Goal: Information Seeking & Learning: Find specific page/section

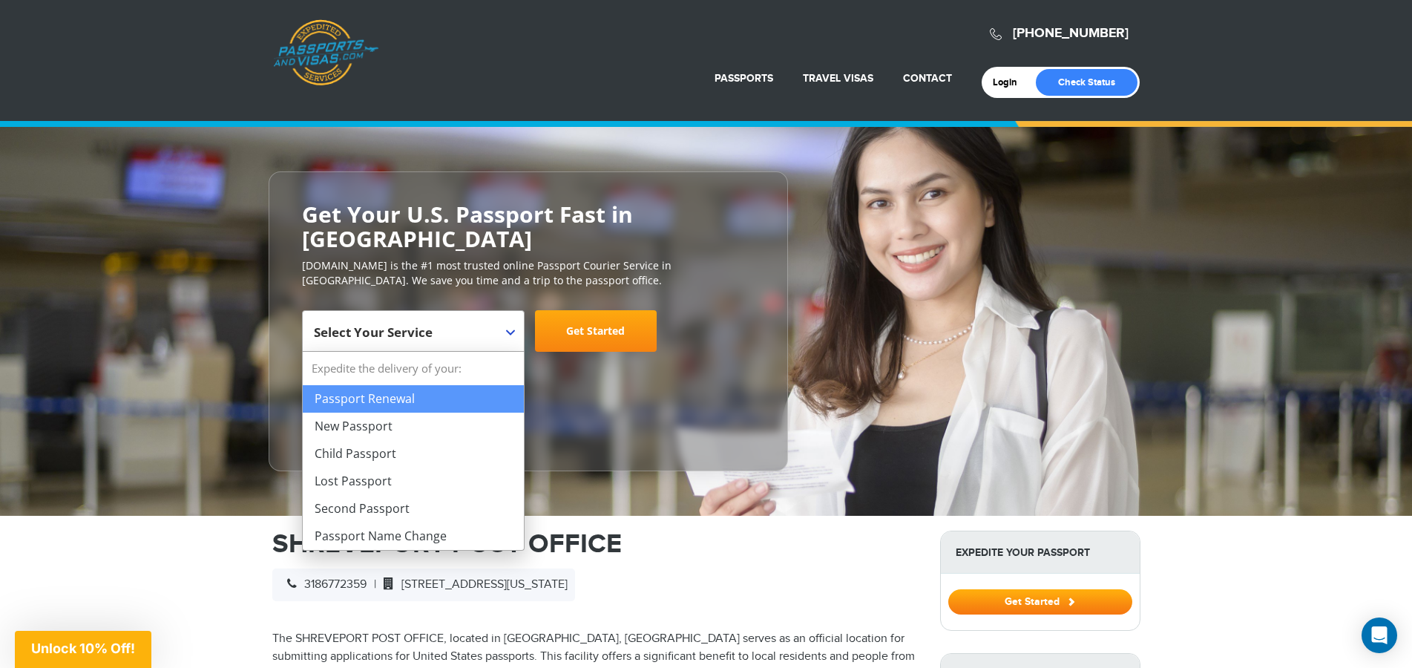
click at [472, 338] on span "Select Your Service" at bounding box center [411, 337] width 195 height 42
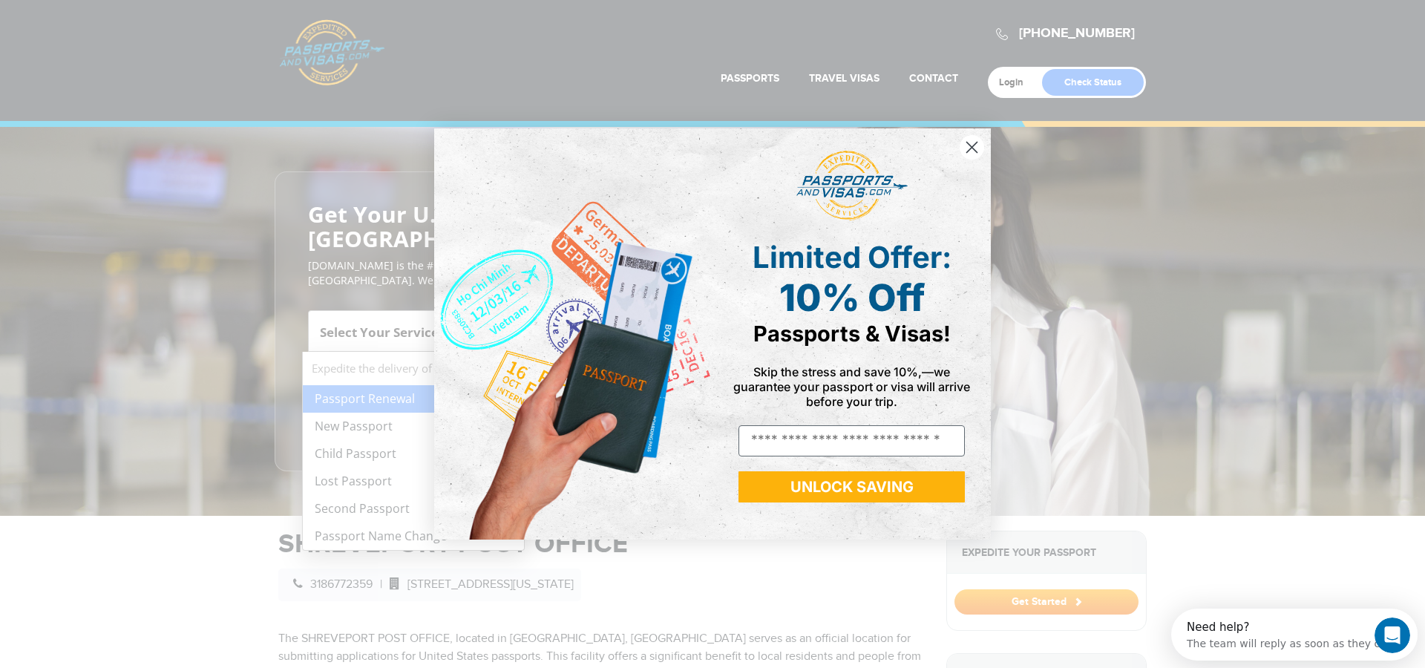
click at [973, 149] on icon "Close dialog" at bounding box center [972, 147] width 10 height 10
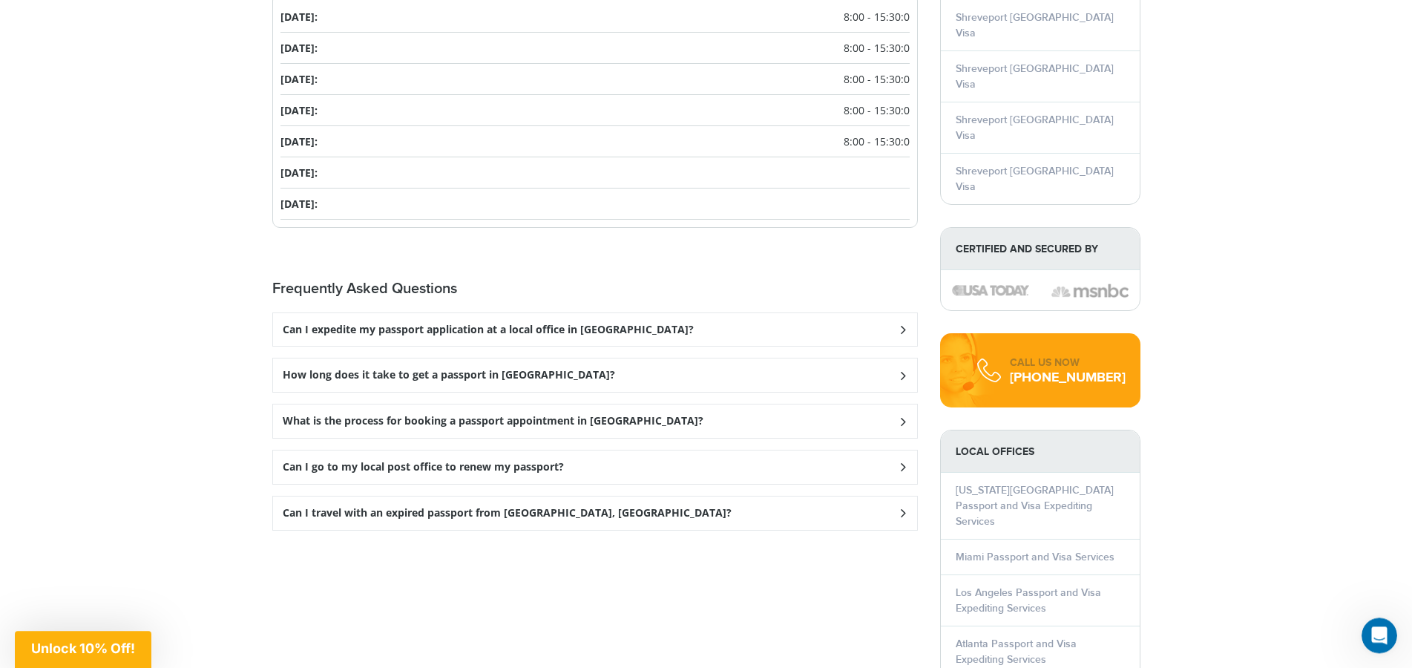
scroll to position [1640, 0]
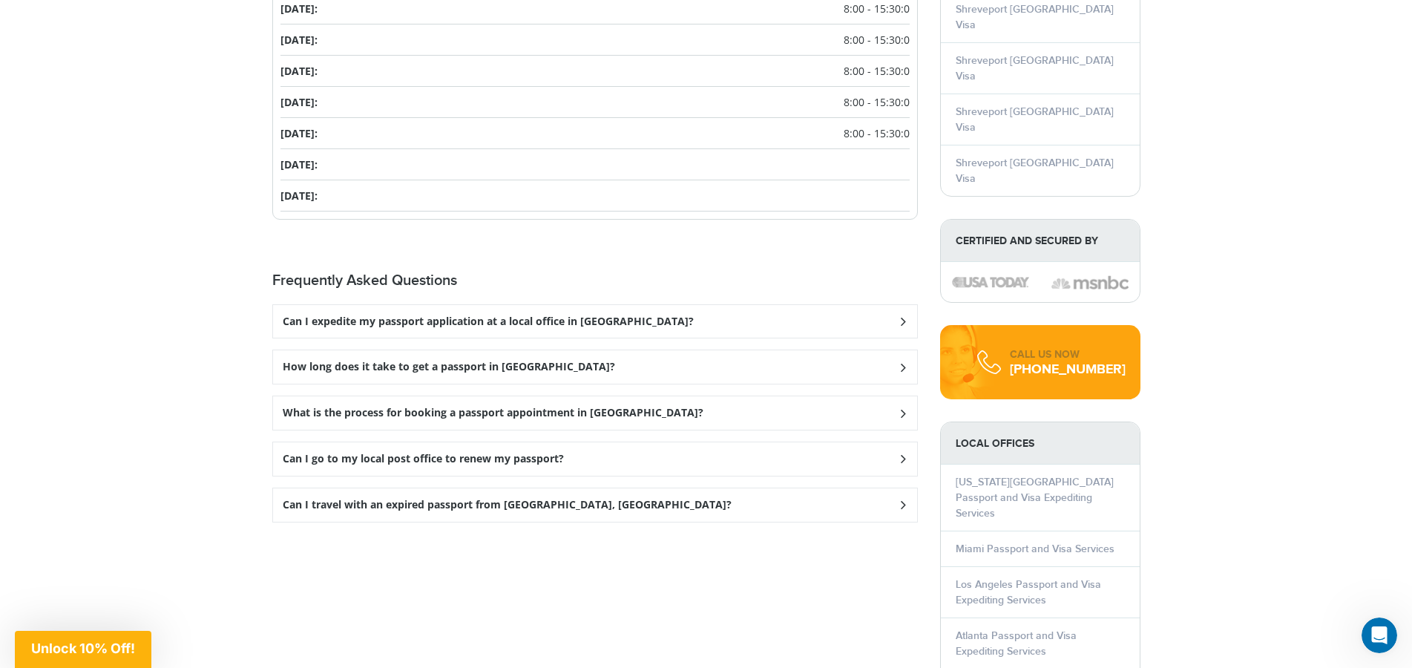
click at [629, 460] on div "Can I go to my local post office to renew my passport?" at bounding box center [595, 458] width 644 height 33
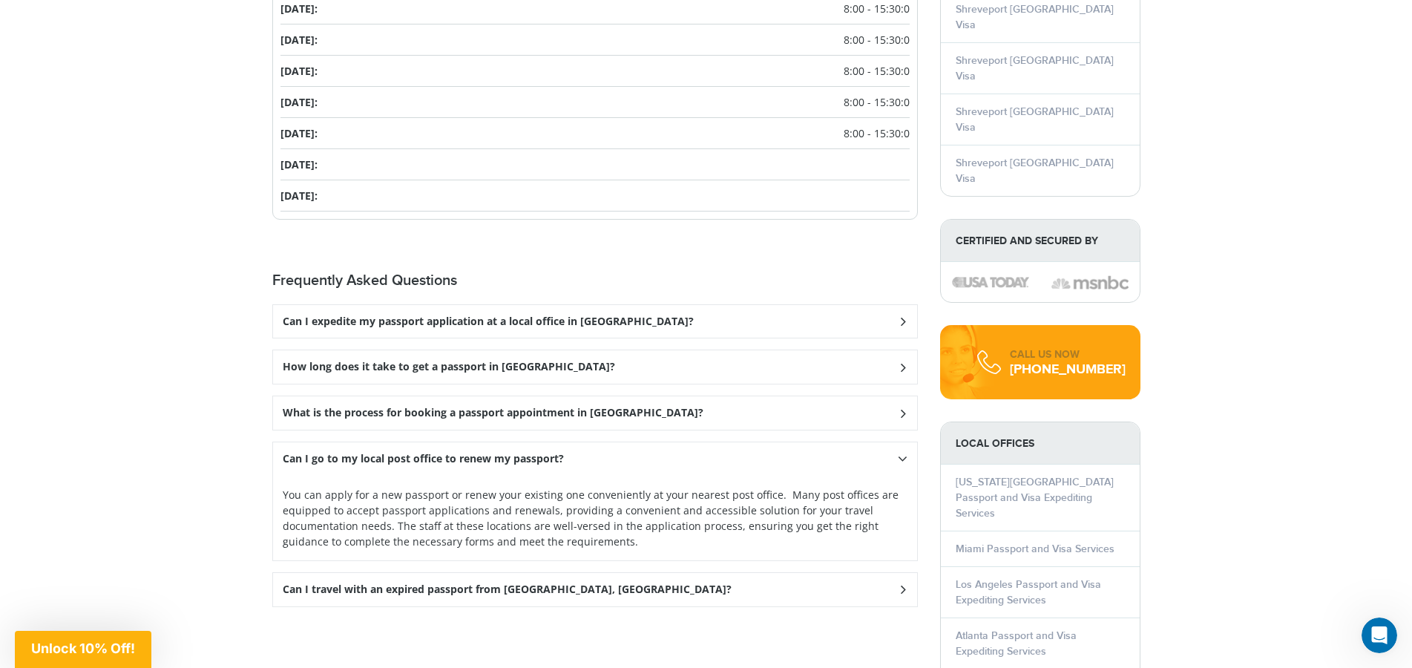
click at [629, 460] on div "Can I go to my local post office to renew my passport?" at bounding box center [595, 458] width 644 height 33
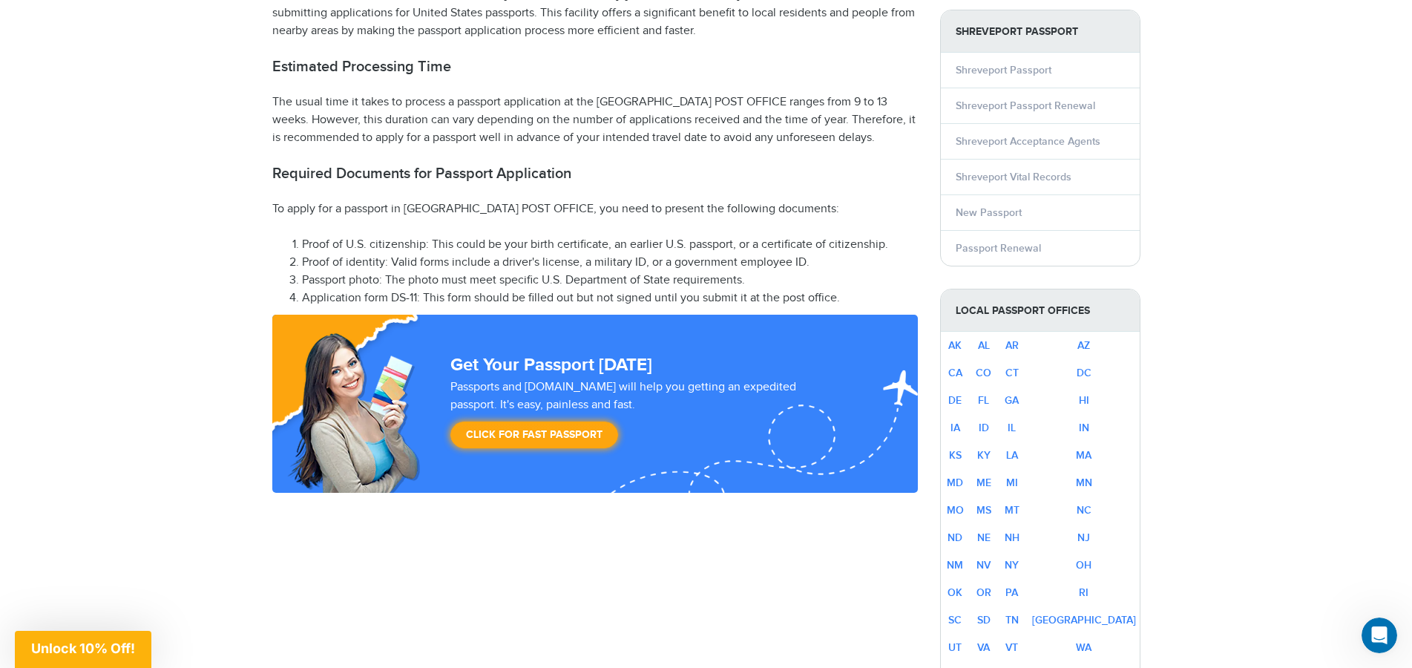
scroll to position [631, 0]
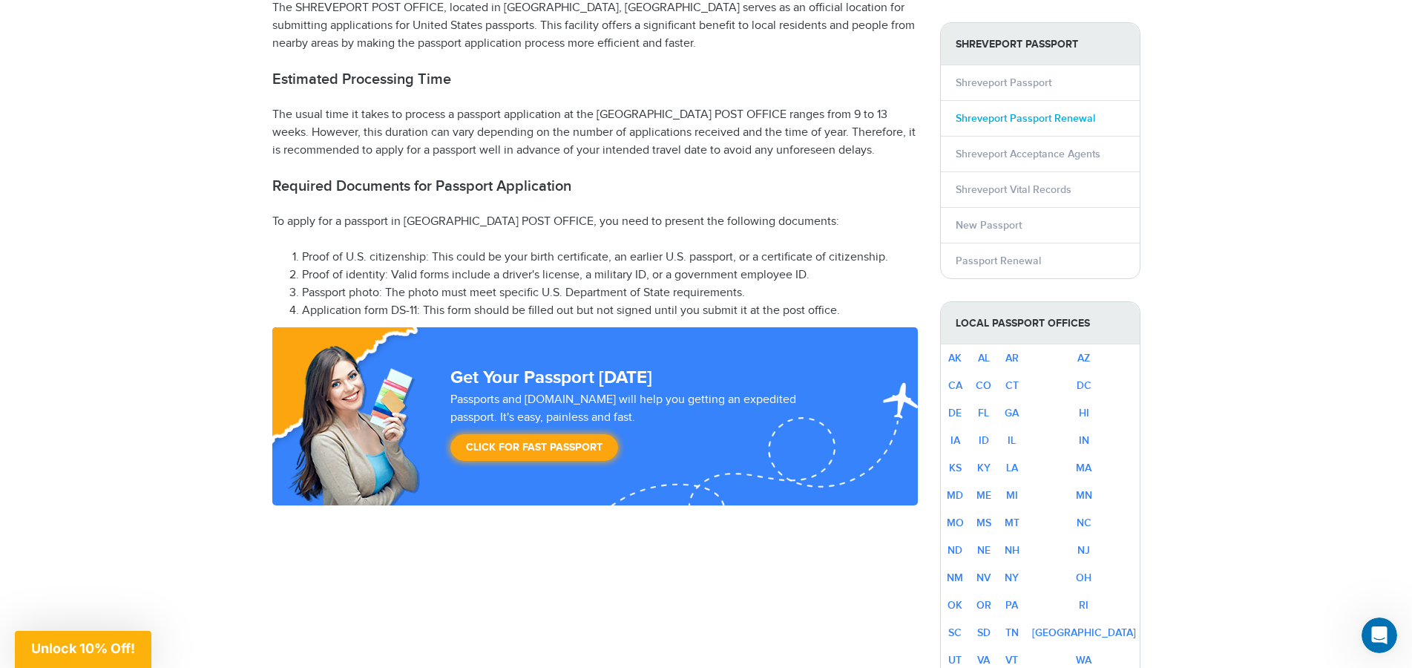
click at [1033, 117] on link "Shreveport Passport Renewal" at bounding box center [1026, 118] width 140 height 13
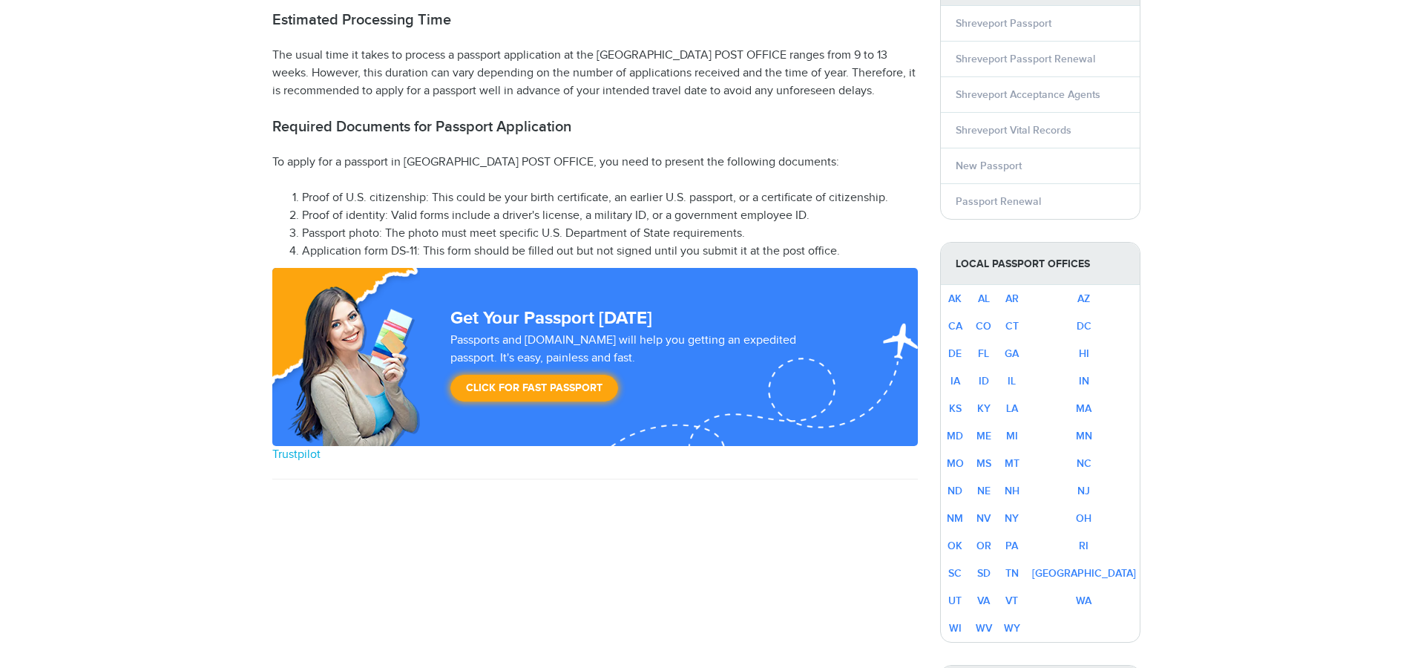
scroll to position [631, 0]
